Goal: Find specific page/section: Find specific page/section

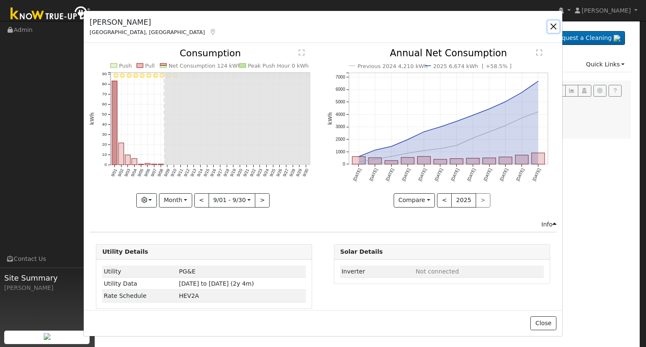
click at [551, 25] on button "button" at bounding box center [554, 27] width 12 height 12
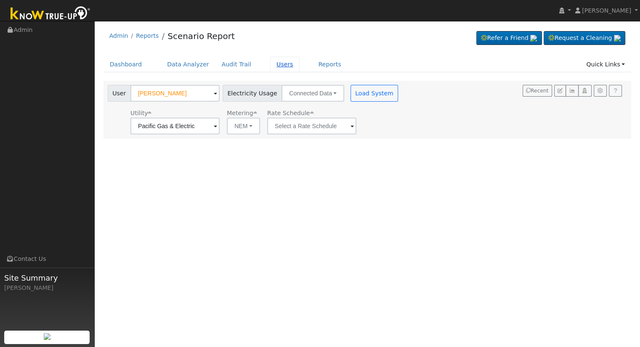
click at [270, 63] on link "Users" at bounding box center [284, 65] width 29 height 16
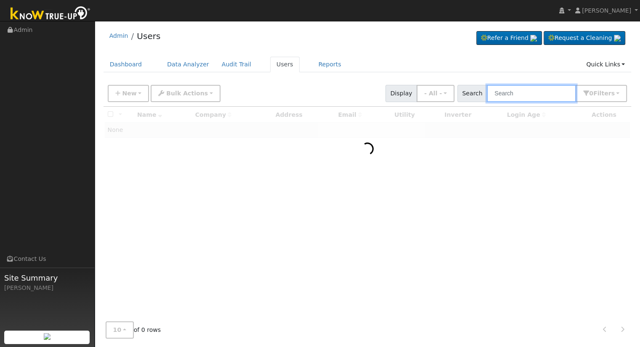
click at [512, 95] on input "text" at bounding box center [531, 93] width 89 height 17
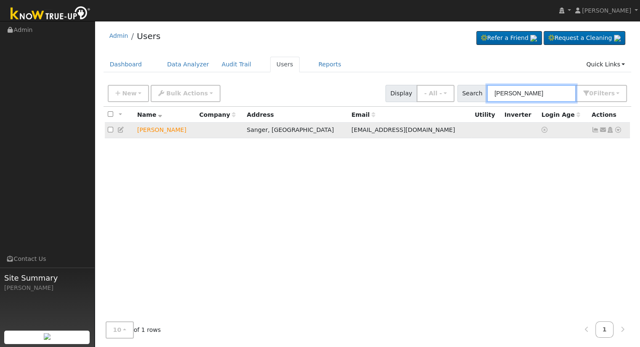
type input "jesse zepeda"
click at [618, 132] on icon at bounding box center [618, 130] width 8 height 6
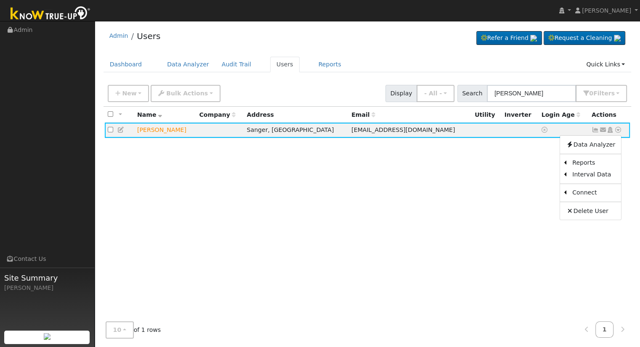
click at [462, 169] on div "All None All on page None on page Name Company Address Email Utility Inverter L…" at bounding box center [367, 211] width 528 height 209
